Goal: Task Accomplishment & Management: Manage account settings

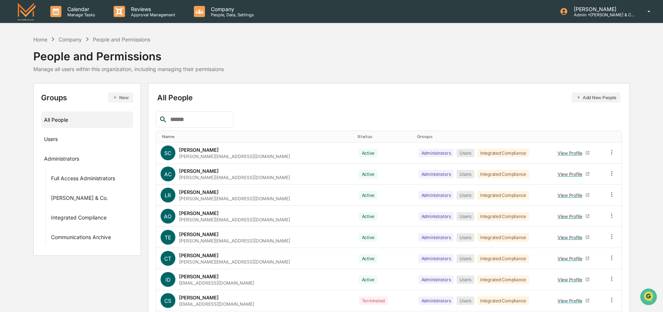
click at [121, 100] on button "New" at bounding box center [120, 98] width 25 height 10
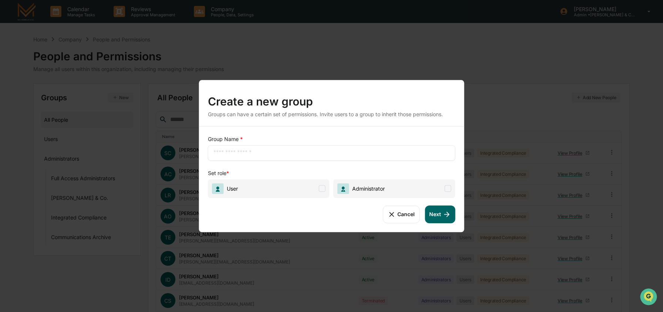
click at [239, 155] on input "text" at bounding box center [332, 152] width 236 height 7
type input "**********"
click at [322, 184] on span "User" at bounding box center [269, 188] width 122 height 19
click at [449, 215] on icon at bounding box center [447, 214] width 8 height 8
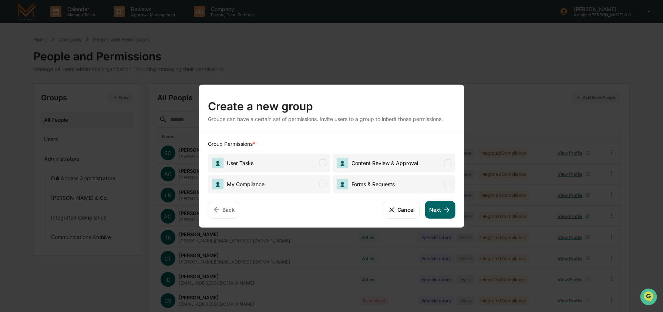
click at [305, 166] on span "User Tasks" at bounding box center [269, 162] width 122 height 19
click at [434, 208] on button "Next" at bounding box center [440, 210] width 30 height 18
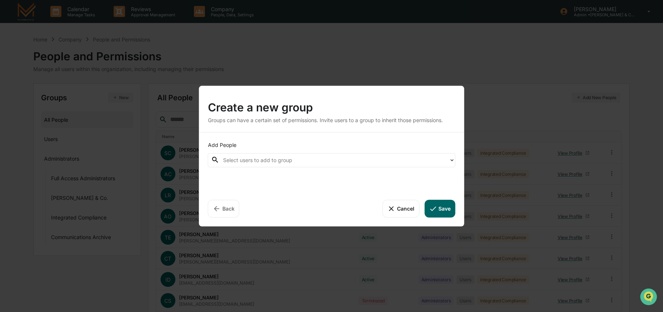
click at [305, 164] on div "Select users to add to group" at bounding box center [334, 159] width 222 height 9
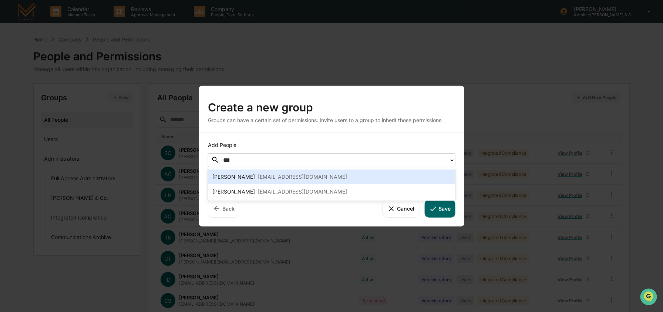
type input "****"
click at [266, 172] on div "[PERSON_NAME] [EMAIL_ADDRESS][DOMAIN_NAME]" at bounding box center [332, 176] width 248 height 15
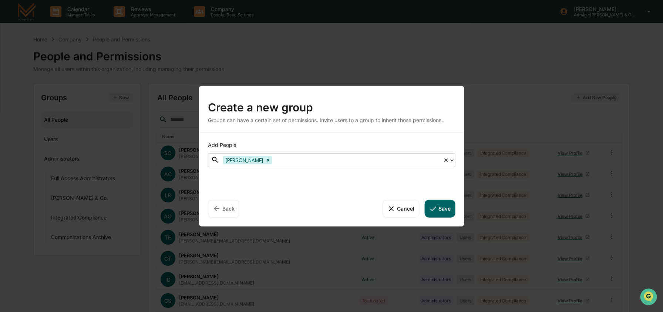
click at [442, 204] on button "Save" at bounding box center [439, 208] width 31 height 18
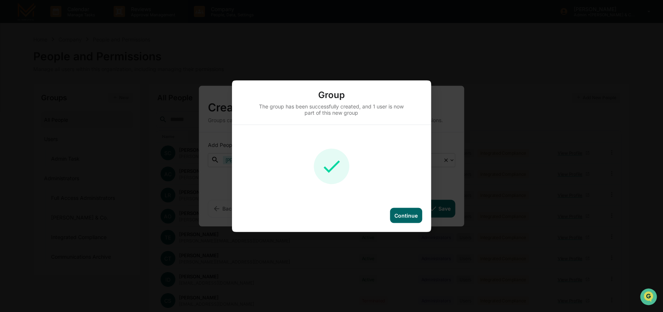
click at [409, 216] on div "Continue" at bounding box center [405, 215] width 23 height 6
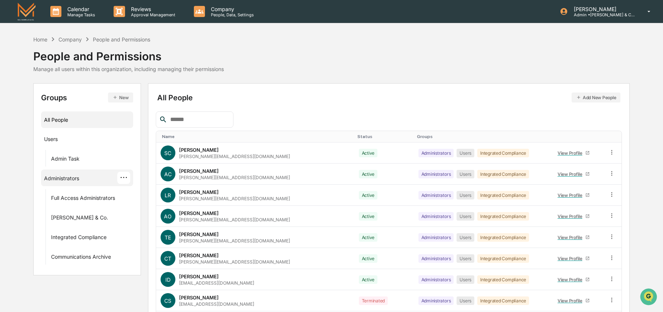
click at [61, 179] on div "Administrators" at bounding box center [61, 179] width 35 height 9
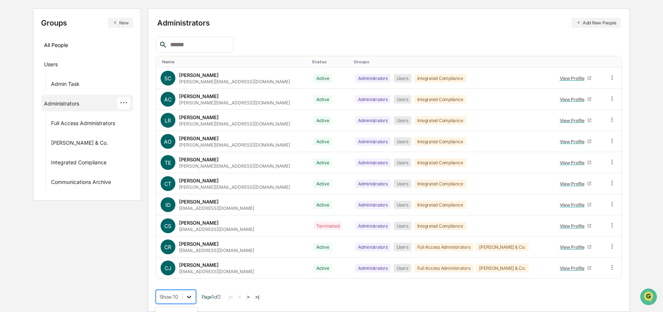
scroll to position [134, 0]
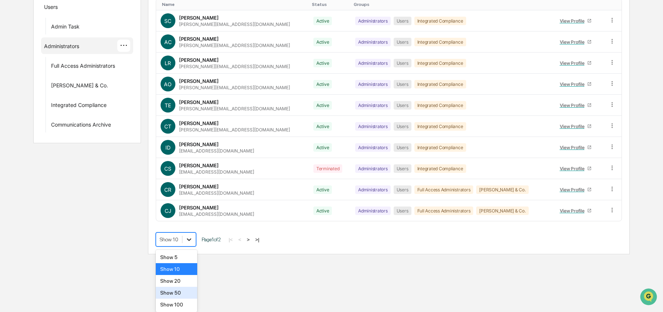
click at [187, 254] on body "Calendar Manage Tasks Reviews Approval Management Company People, Data, Setting…" at bounding box center [331, 61] width 663 height 386
click at [187, 305] on div "Show 100" at bounding box center [177, 305] width 42 height 12
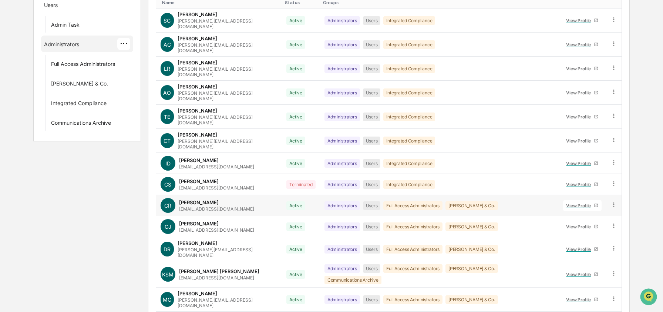
click at [612, 201] on icon at bounding box center [614, 204] width 7 height 7
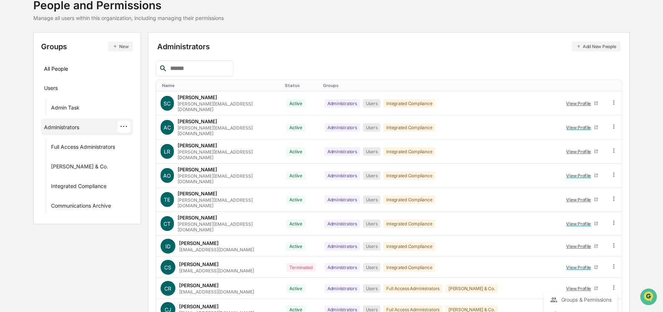
scroll to position [58, 0]
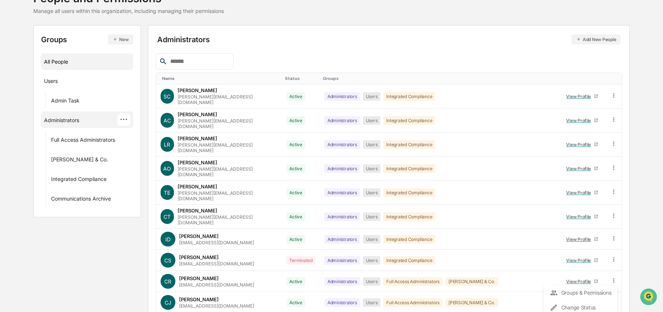
click at [56, 61] on div "All People" at bounding box center [87, 62] width 86 height 12
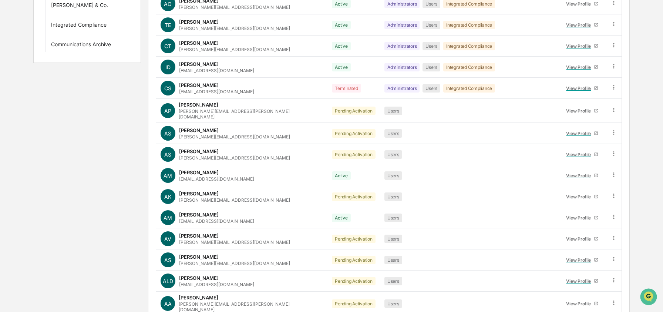
scroll to position [0, 0]
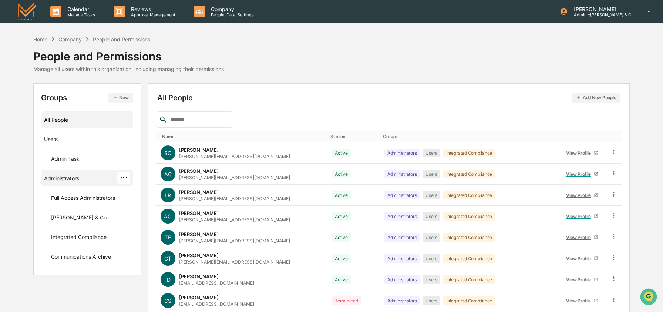
click at [63, 176] on div "Administrators" at bounding box center [61, 179] width 35 height 9
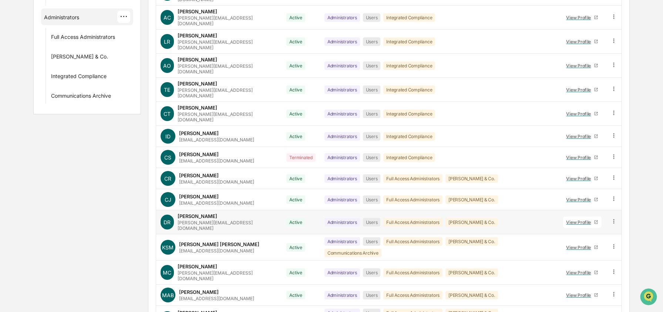
scroll to position [149, 0]
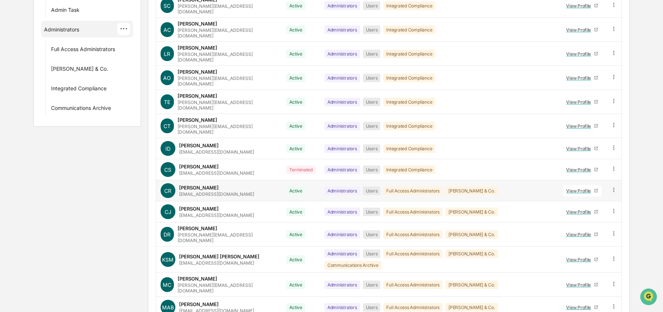
click at [613, 187] on icon at bounding box center [614, 190] width 7 height 7
click at [594, 198] on div "Groups & Permissions" at bounding box center [580, 202] width 61 height 9
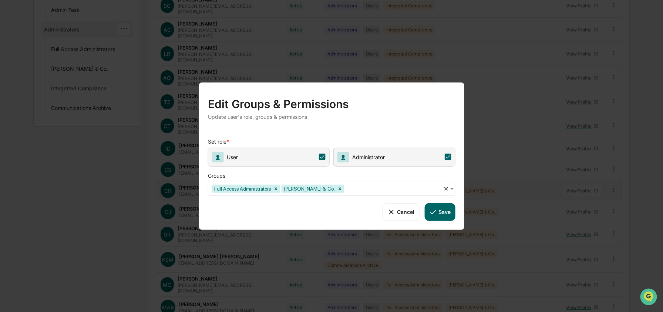
click at [377, 191] on div at bounding box center [393, 188] width 94 height 9
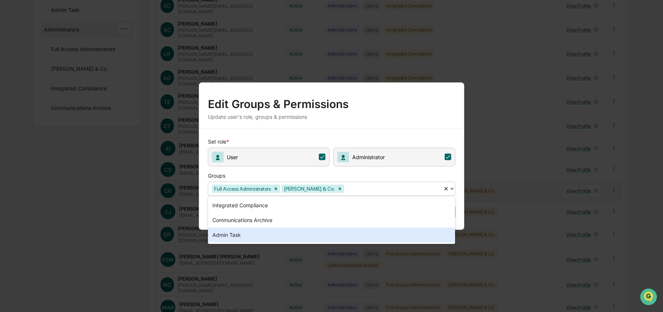
click at [352, 231] on div "Admin Task" at bounding box center [332, 235] width 248 height 15
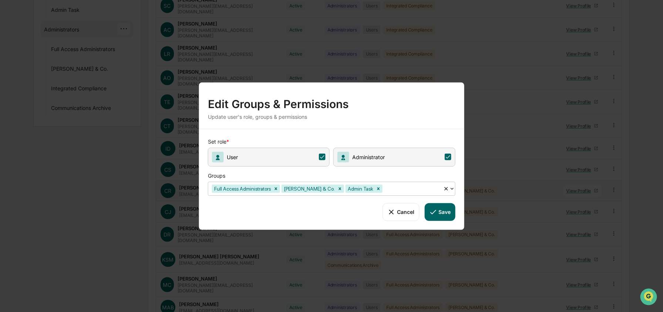
click at [440, 216] on button "Save" at bounding box center [439, 212] width 31 height 18
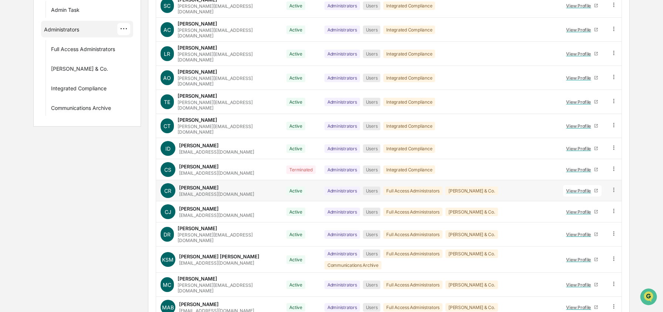
scroll to position [0, 0]
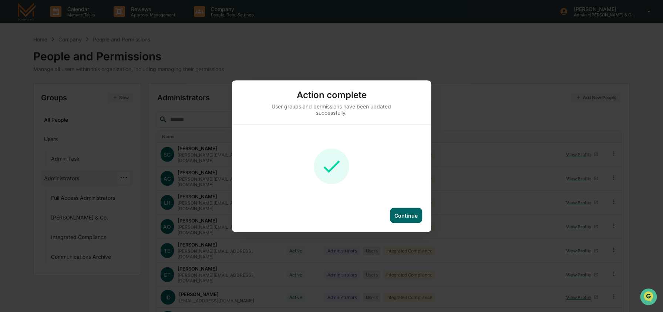
click at [410, 215] on div "Continue" at bounding box center [405, 215] width 23 height 6
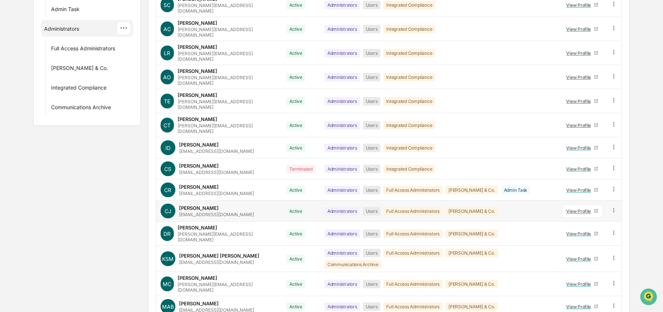
scroll to position [249, 0]
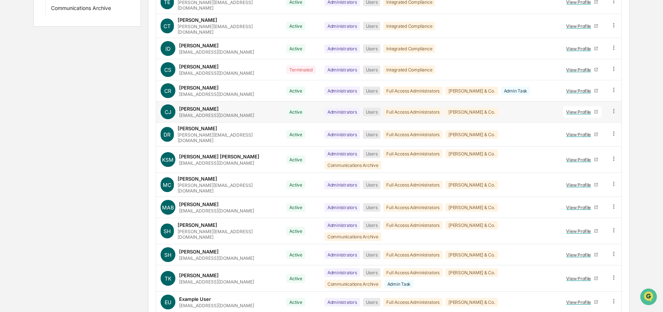
click at [615, 108] on icon at bounding box center [614, 111] width 7 height 7
click at [592, 119] on div "Groups & Permissions" at bounding box center [580, 123] width 61 height 9
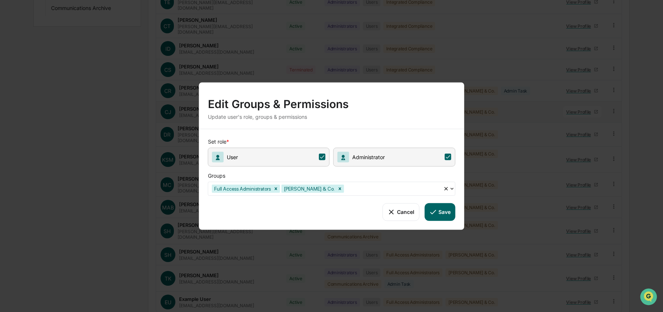
click at [393, 187] on div at bounding box center [393, 188] width 94 height 9
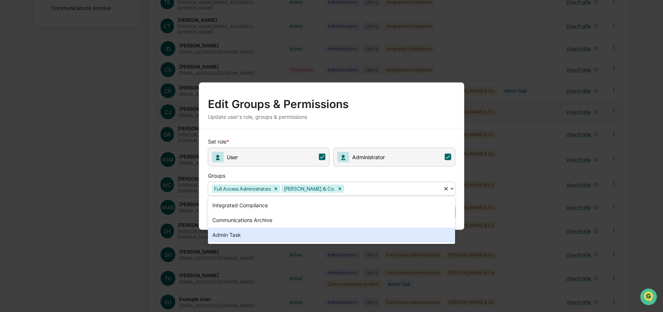
click at [342, 238] on div "Admin Task" at bounding box center [332, 235] width 248 height 15
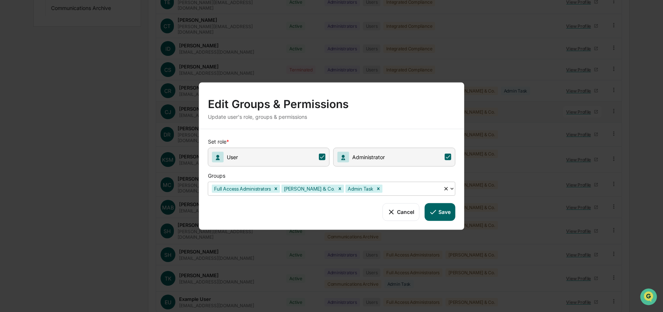
click at [438, 212] on button "Save" at bounding box center [439, 212] width 31 height 18
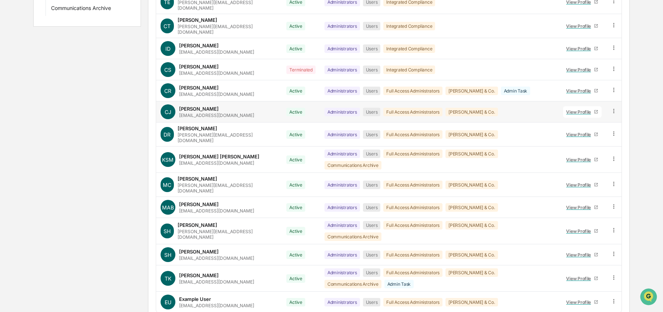
scroll to position [0, 0]
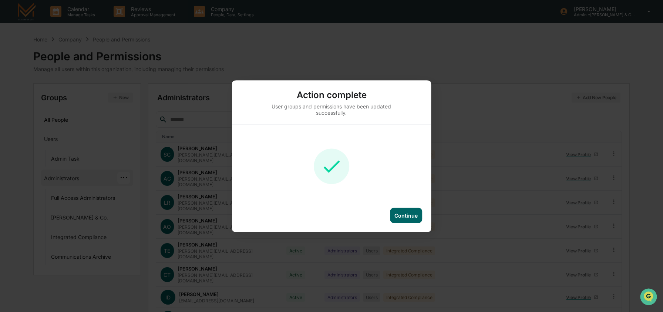
click at [413, 221] on div "Continue" at bounding box center [406, 215] width 32 height 15
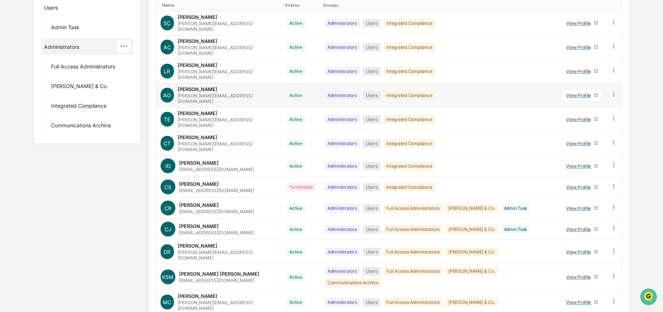
scroll to position [249, 0]
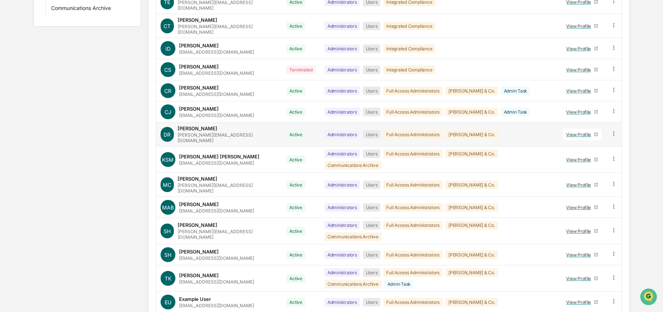
click at [613, 130] on icon at bounding box center [614, 133] width 7 height 7
click at [568, 141] on div "Groups & Permissions" at bounding box center [580, 145] width 61 height 9
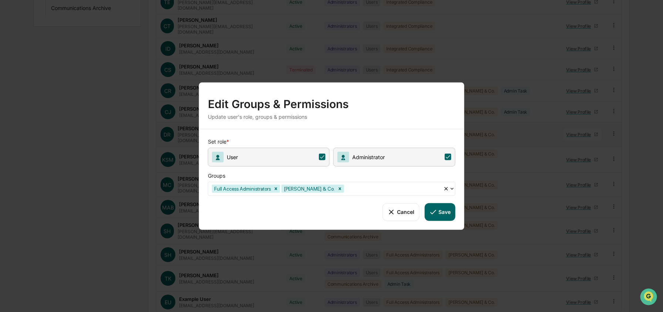
click at [410, 192] on div at bounding box center [393, 188] width 94 height 9
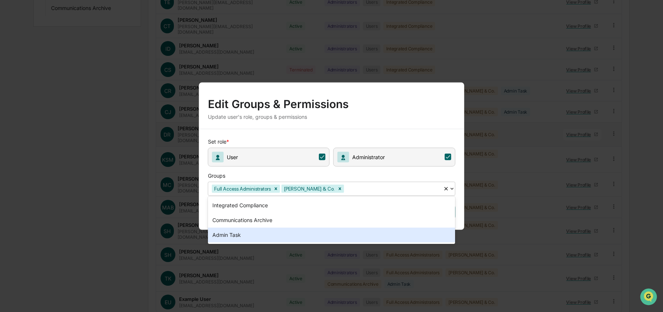
click at [368, 231] on div "Admin Task" at bounding box center [332, 235] width 248 height 15
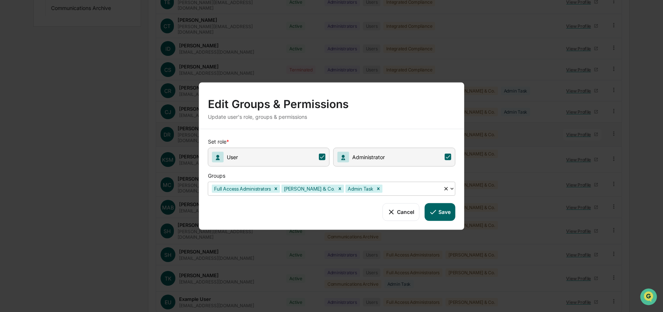
click at [450, 207] on button "Save" at bounding box center [439, 212] width 31 height 18
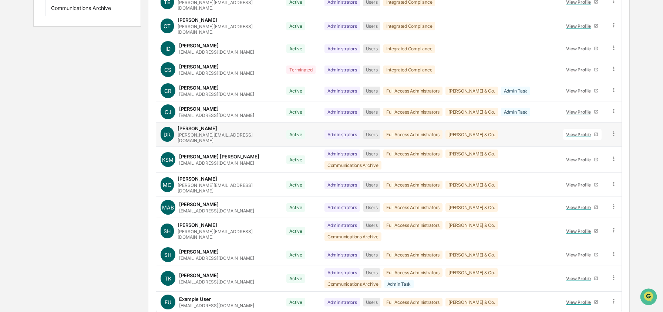
scroll to position [0, 0]
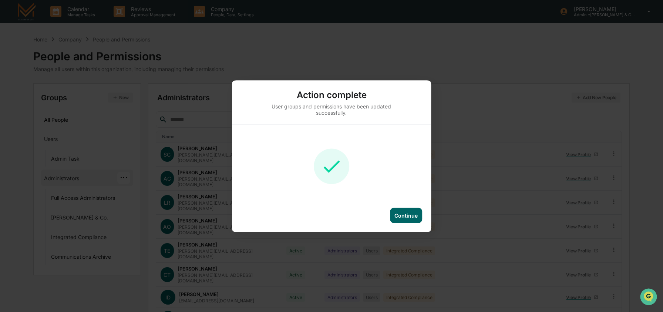
click at [404, 216] on div "Continue" at bounding box center [405, 215] width 23 height 6
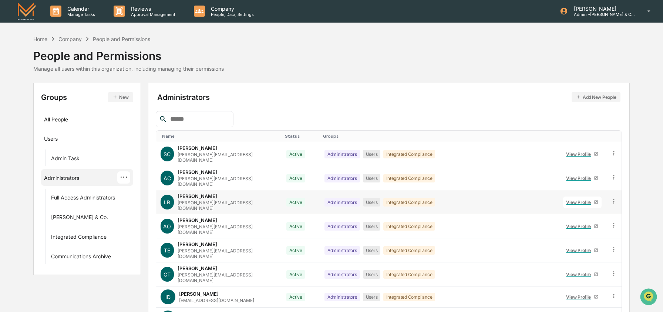
scroll to position [249, 0]
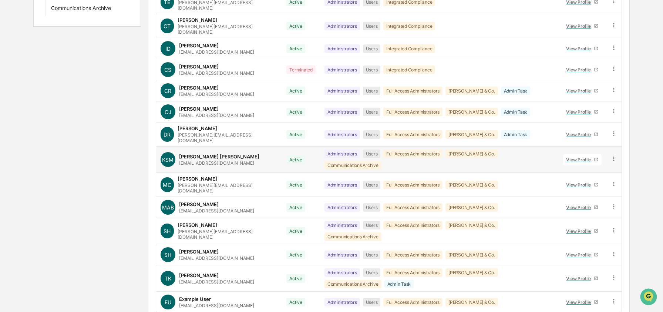
click at [611, 155] on icon at bounding box center [614, 158] width 7 height 7
click at [580, 167] on div "Groups & Permissions" at bounding box center [580, 171] width 61 height 9
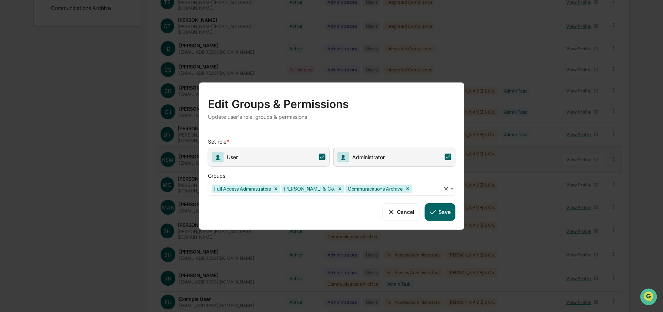
click at [440, 189] on div "Full Access Administrators [PERSON_NAME] & Co. Communications Archive" at bounding box center [325, 188] width 235 height 11
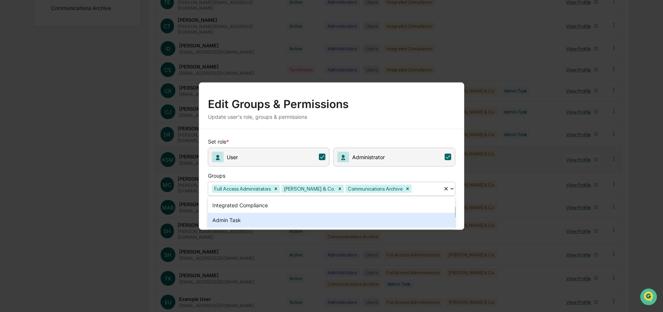
click at [386, 217] on div "Admin Task" at bounding box center [332, 220] width 248 height 15
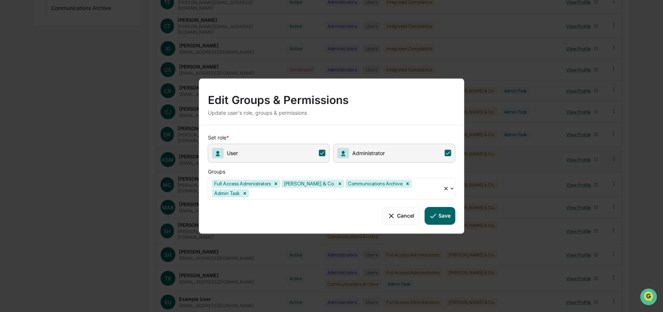
click at [442, 214] on button "Save" at bounding box center [439, 216] width 31 height 18
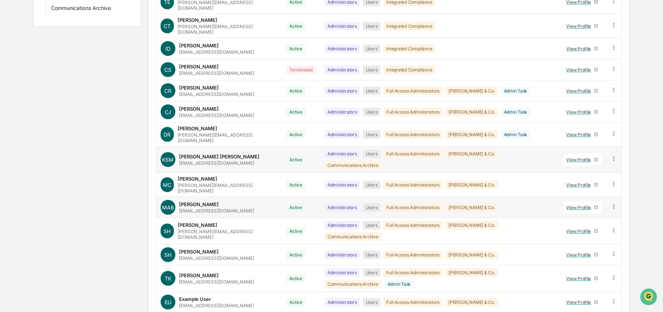
scroll to position [0, 0]
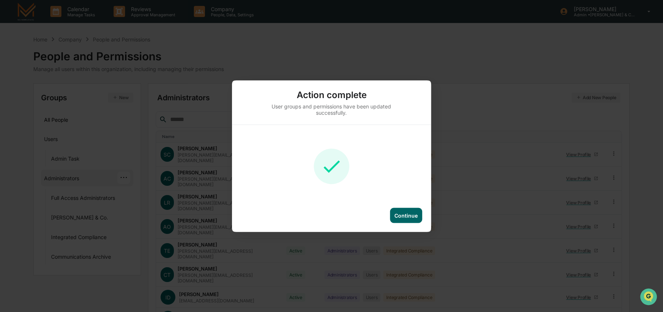
click at [405, 216] on div "Continue" at bounding box center [405, 215] width 23 height 6
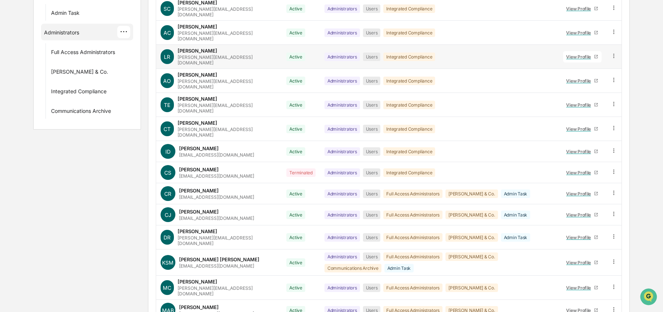
scroll to position [254, 0]
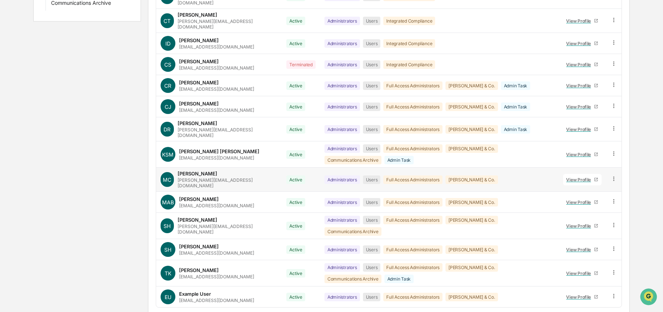
click at [615, 175] on icon at bounding box center [614, 178] width 7 height 7
click at [611, 187] on div "Groups & Permissions" at bounding box center [580, 191] width 61 height 9
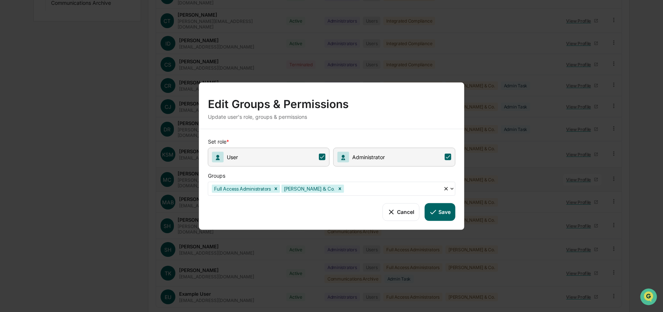
click at [385, 192] on div at bounding box center [393, 188] width 94 height 9
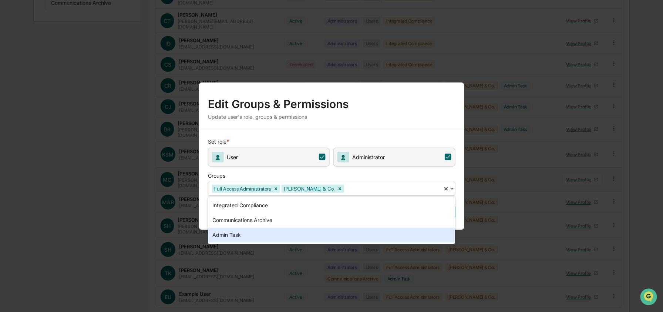
click at [345, 230] on div "Admin Task" at bounding box center [332, 235] width 248 height 15
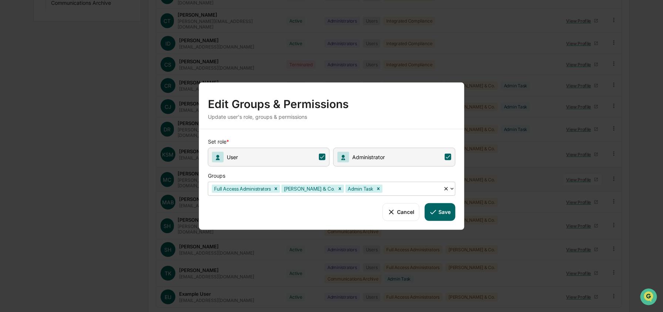
click at [446, 211] on button "Save" at bounding box center [439, 212] width 31 height 18
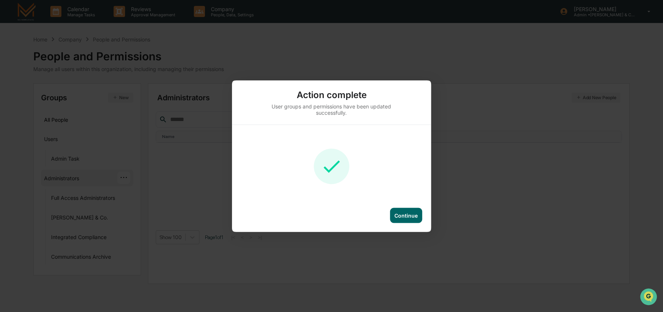
scroll to position [0, 0]
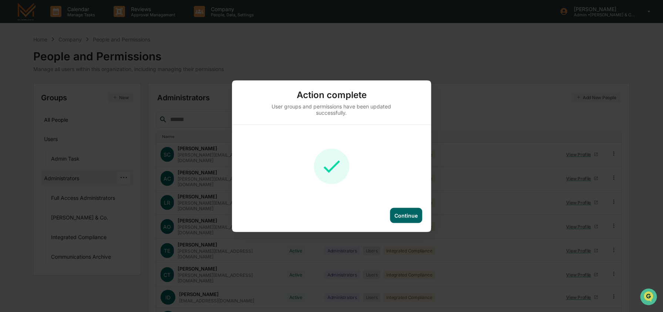
click at [400, 224] on div "Continue" at bounding box center [331, 220] width 199 height 24
click at [402, 218] on div "Continue" at bounding box center [406, 215] width 32 height 15
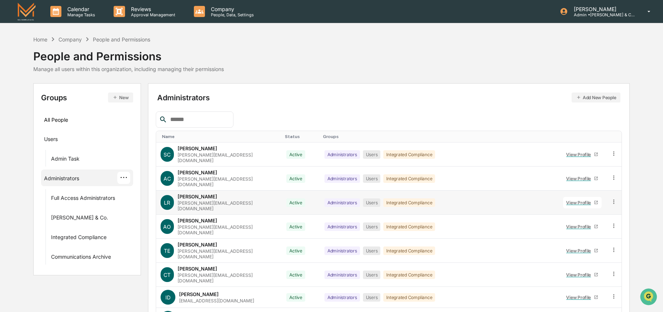
scroll to position [254, 0]
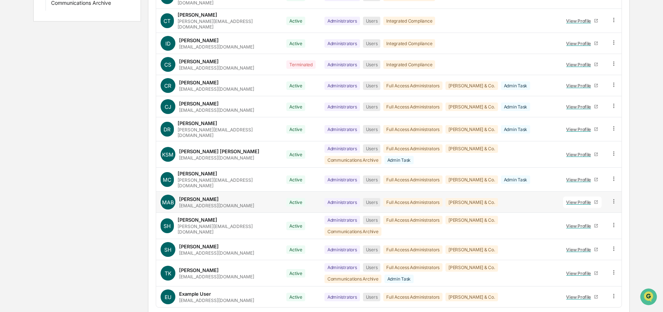
click at [612, 198] on icon at bounding box center [614, 201] width 7 height 7
click at [572, 209] on div "Groups & Permissions" at bounding box center [580, 213] width 61 height 9
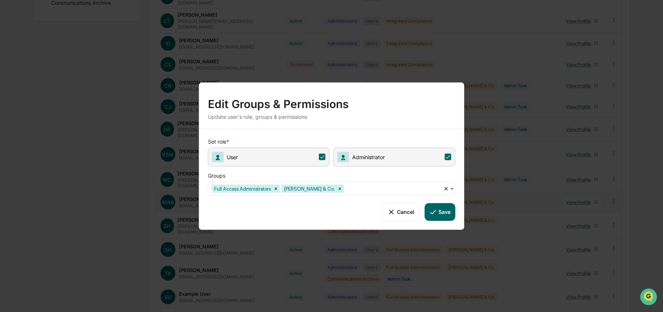
click at [371, 193] on div "Full Access Administrators [PERSON_NAME] & Co." at bounding box center [325, 188] width 235 height 11
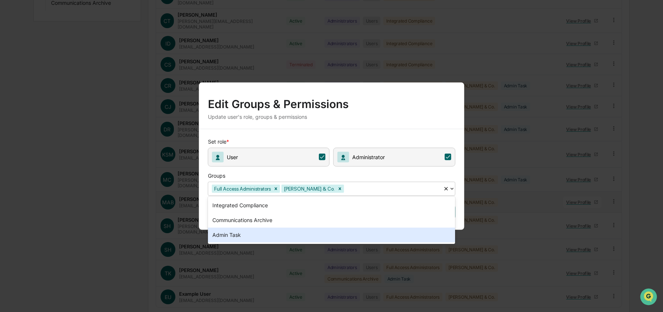
click at [339, 234] on div "Admin Task" at bounding box center [332, 235] width 248 height 15
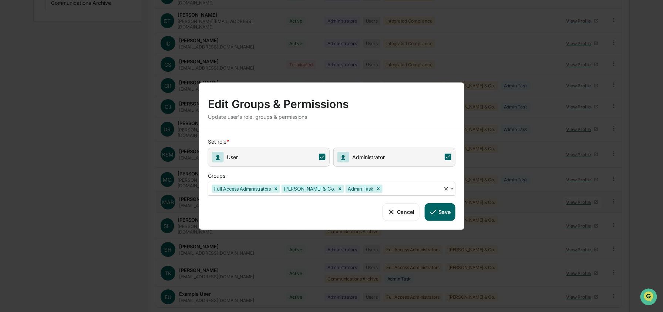
click at [433, 216] on button "Save" at bounding box center [439, 212] width 31 height 18
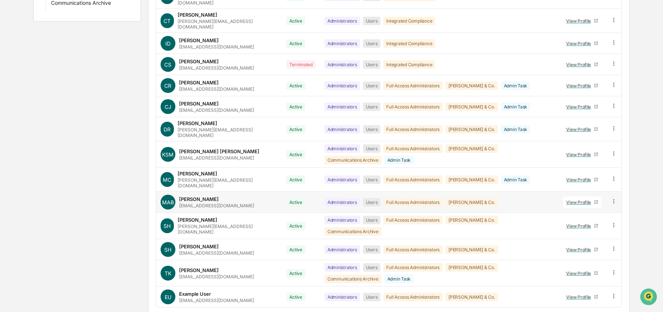
scroll to position [0, 0]
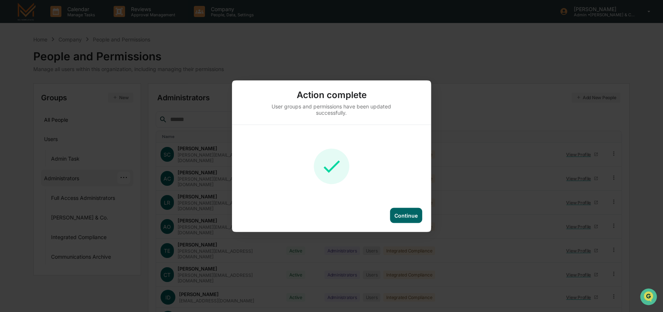
click at [412, 214] on div "Continue" at bounding box center [405, 215] width 23 height 6
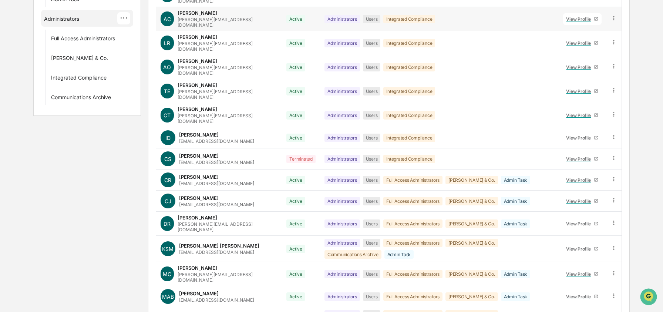
scroll to position [254, 0]
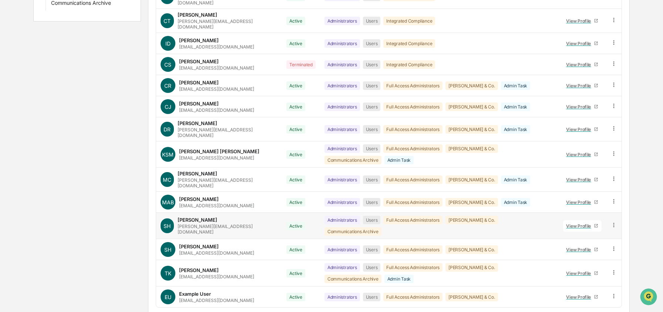
click at [612, 222] on icon at bounding box center [614, 225] width 7 height 7
click at [585, 233] on div "Groups & Permissions" at bounding box center [580, 237] width 61 height 9
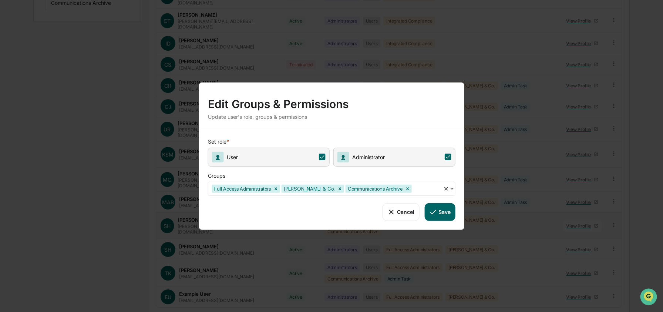
click at [424, 188] on div at bounding box center [426, 188] width 26 height 9
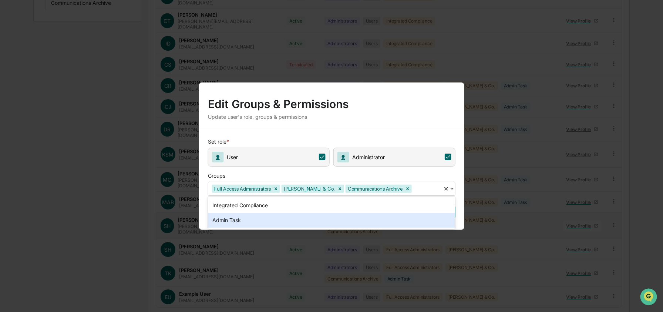
click at [379, 229] on div "Edit Groups & Permissions Update user's role, groups & permissions Set role * U…" at bounding box center [331, 156] width 663 height 312
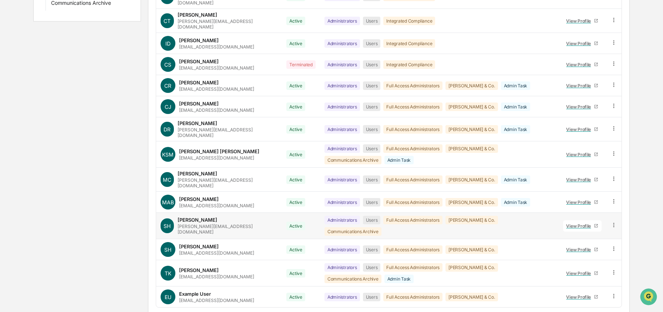
click at [611, 222] on icon at bounding box center [614, 225] width 7 height 7
click at [567, 233] on div "Groups & Permissions" at bounding box center [580, 237] width 61 height 9
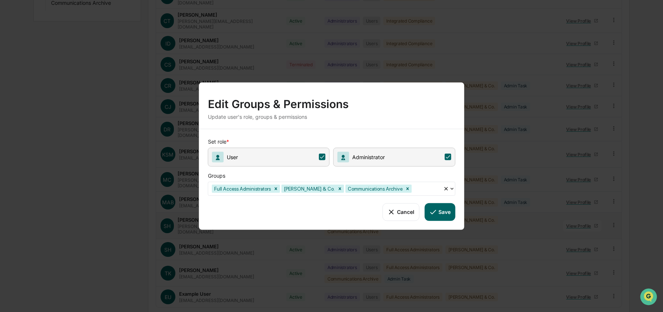
click at [447, 190] on icon at bounding box center [445, 188] width 3 height 3
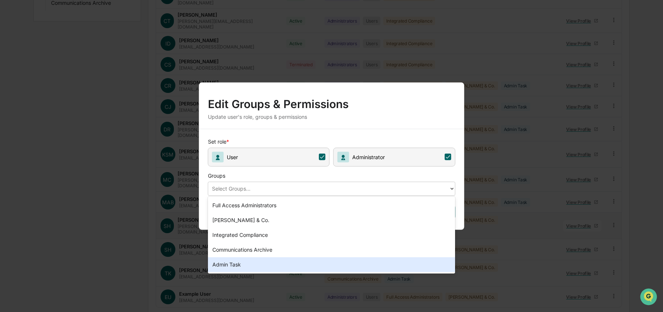
click at [312, 264] on div "Admin Task" at bounding box center [332, 264] width 248 height 15
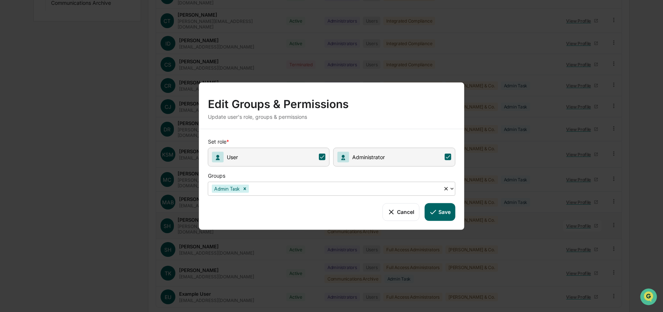
click at [404, 215] on button "Cancel" at bounding box center [401, 212] width 37 height 18
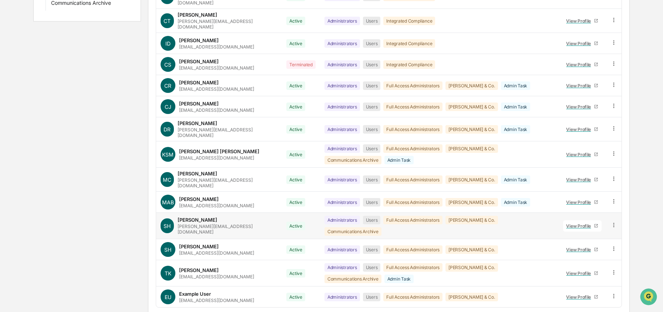
click at [611, 222] on icon at bounding box center [614, 225] width 7 height 7
click at [585, 233] on div "Groups & Permissions" at bounding box center [580, 237] width 61 height 9
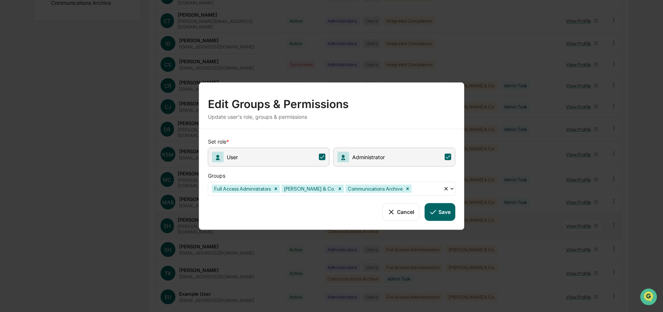
click at [429, 189] on div at bounding box center [426, 188] width 26 height 9
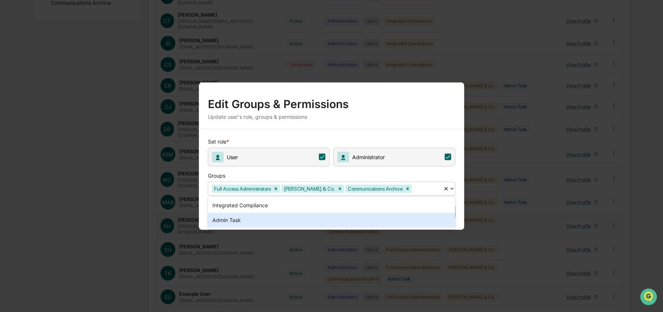
click at [333, 221] on div "Admin Task" at bounding box center [332, 220] width 248 height 15
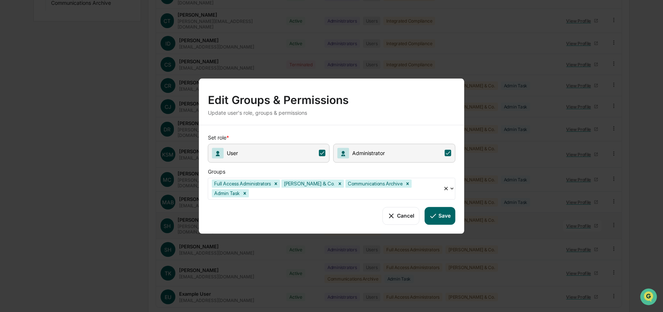
click at [446, 216] on button "Save" at bounding box center [439, 216] width 31 height 18
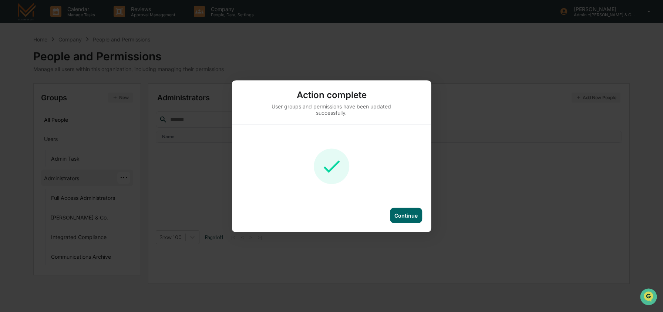
scroll to position [0, 0]
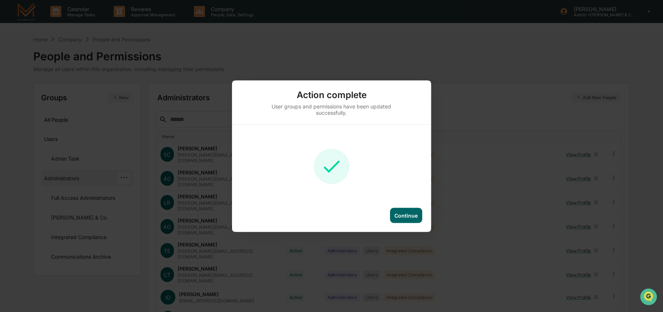
click at [404, 216] on div "Continue" at bounding box center [405, 215] width 23 height 6
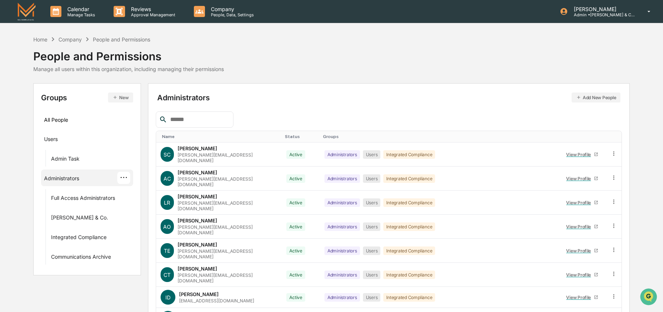
scroll to position [259, 0]
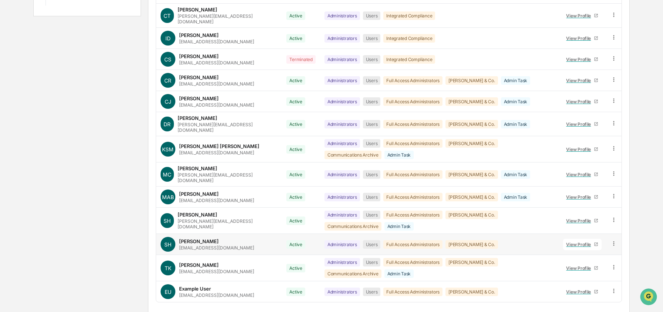
click at [612, 240] on icon at bounding box center [614, 243] width 7 height 7
click at [572, 251] on div "Groups & Permissions" at bounding box center [580, 255] width 61 height 9
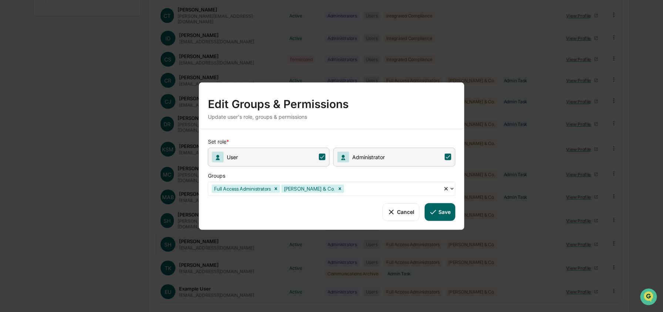
click at [397, 192] on div at bounding box center [393, 188] width 94 height 9
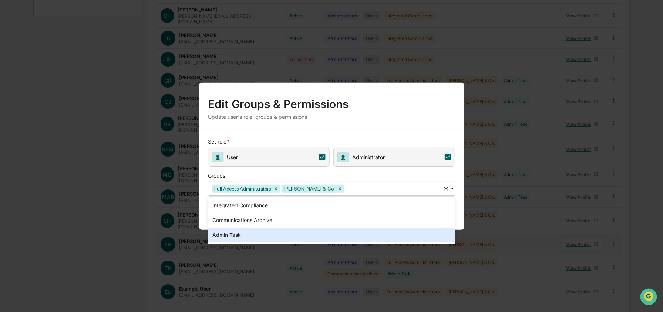
click at [315, 231] on div "Admin Task" at bounding box center [332, 235] width 248 height 15
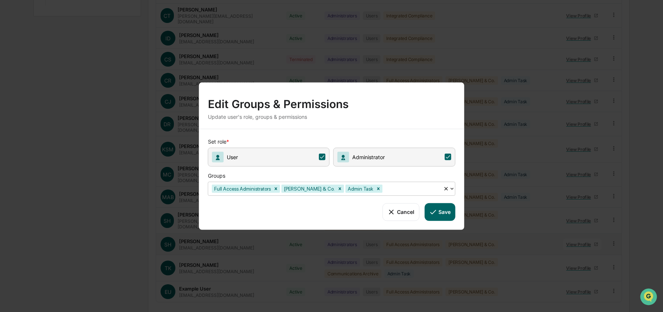
click at [445, 212] on button "Save" at bounding box center [439, 212] width 31 height 18
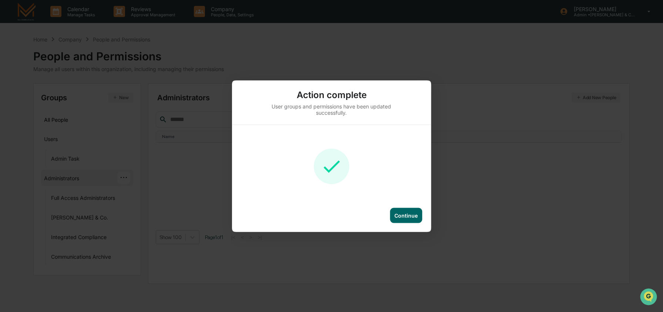
scroll to position [0, 0]
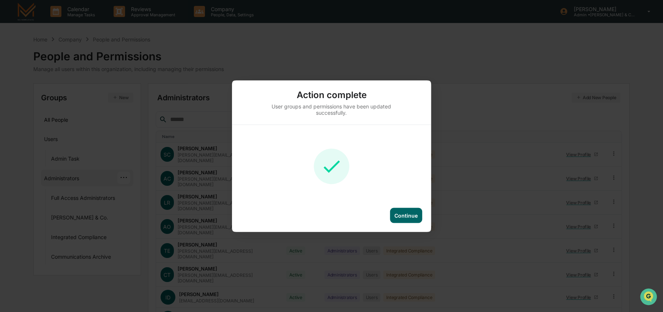
click at [409, 212] on div "Continue" at bounding box center [405, 215] width 23 height 6
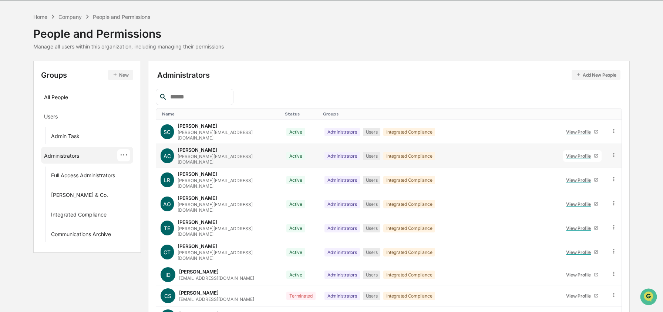
scroll to position [20, 0]
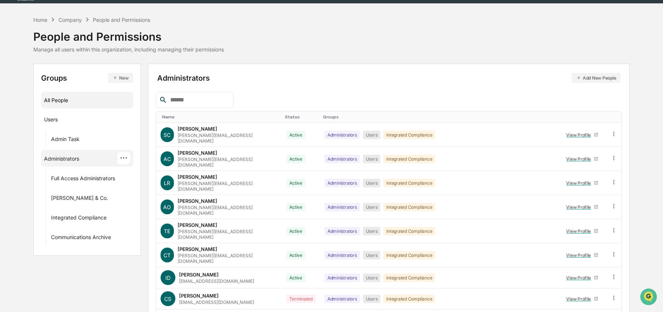
click at [74, 100] on div "All People" at bounding box center [87, 100] width 86 height 12
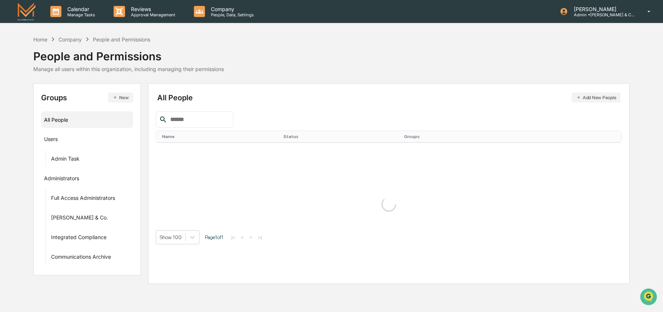
scroll to position [0, 0]
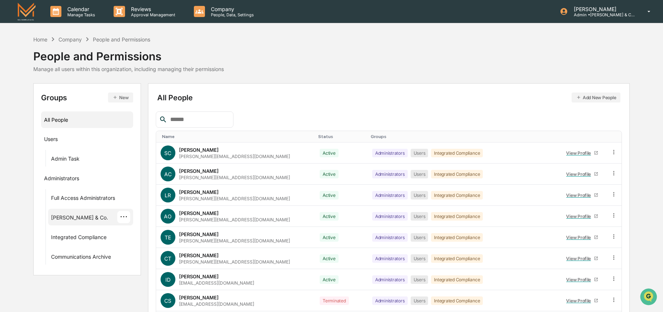
click at [59, 220] on div "[PERSON_NAME] & Co." at bounding box center [79, 218] width 57 height 9
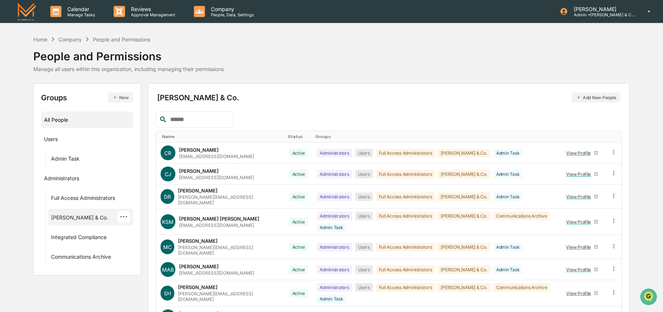
click at [54, 114] on div "All People" at bounding box center [87, 120] width 86 height 12
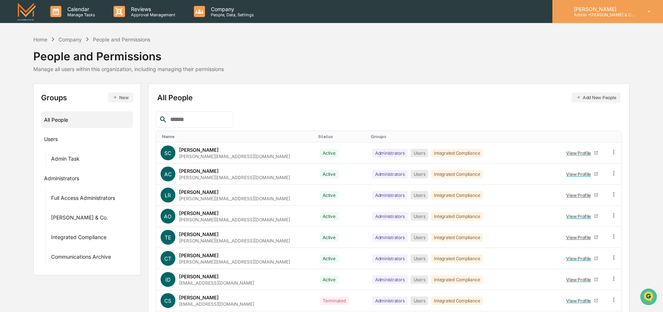
click at [585, 13] on p "Admin • [PERSON_NAME] & Co. - BD" at bounding box center [602, 14] width 69 height 5
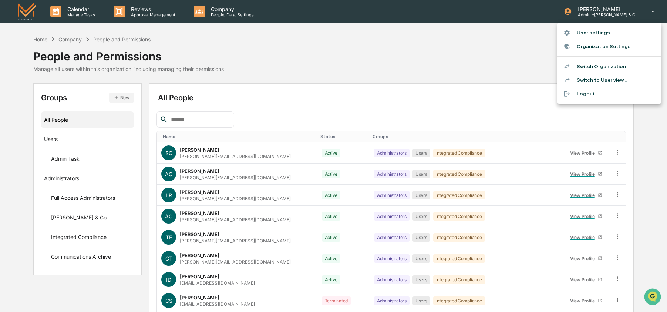
click at [582, 64] on li "Switch Organization" at bounding box center [610, 67] width 104 height 14
